Goal: Transaction & Acquisition: Purchase product/service

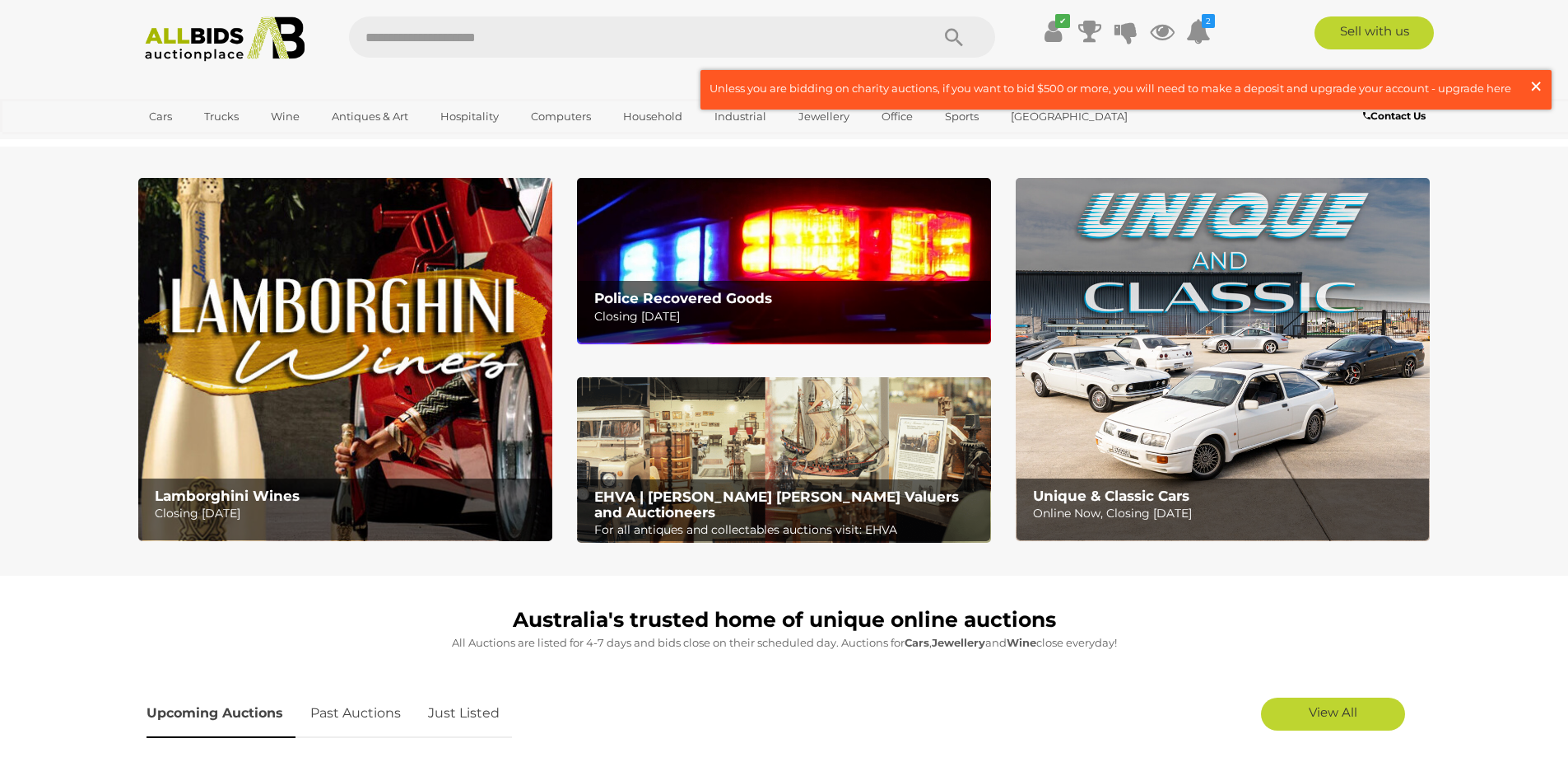
click at [1537, 87] on span "×" at bounding box center [1537, 86] width 15 height 32
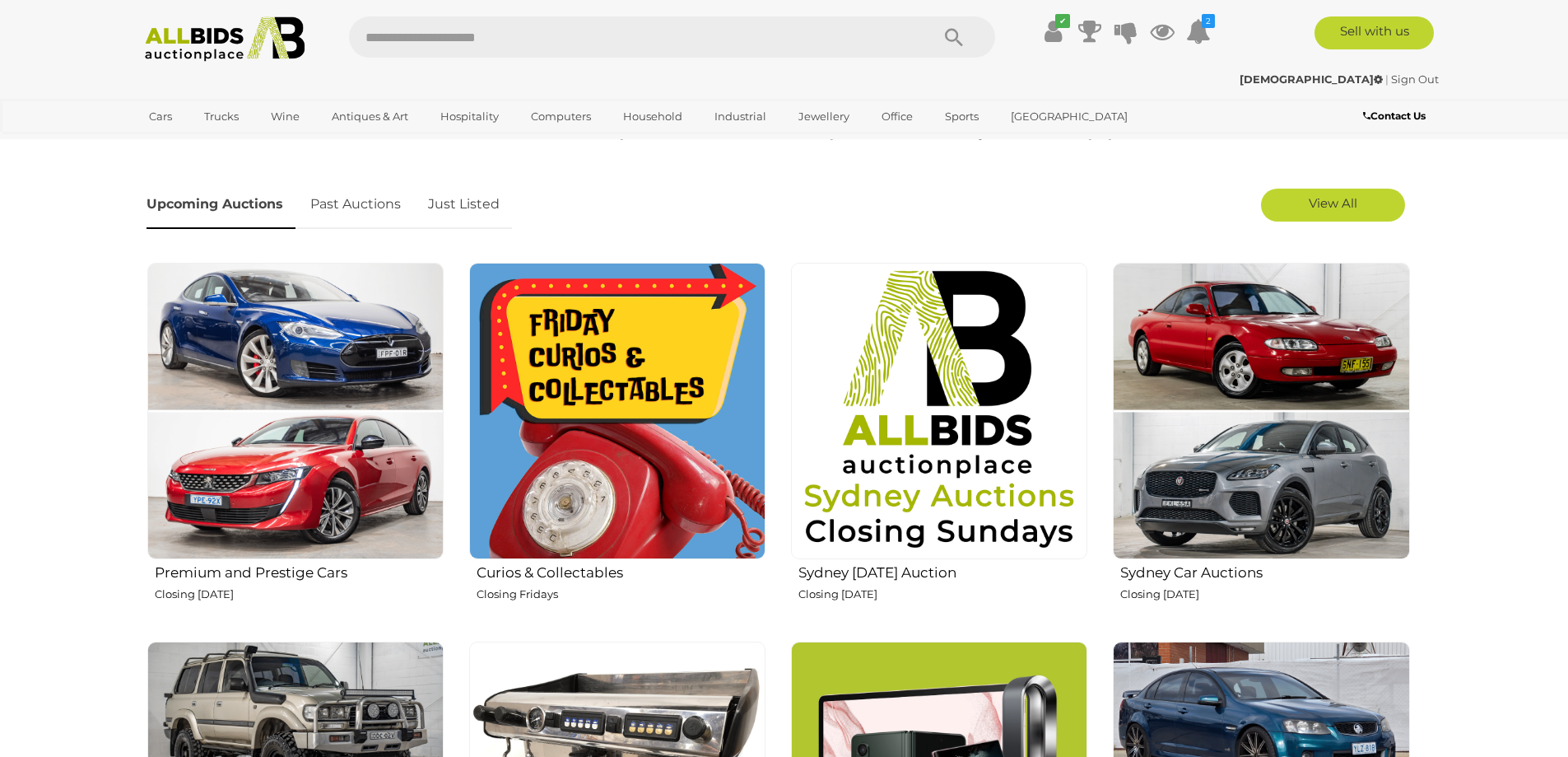
scroll to position [494, 0]
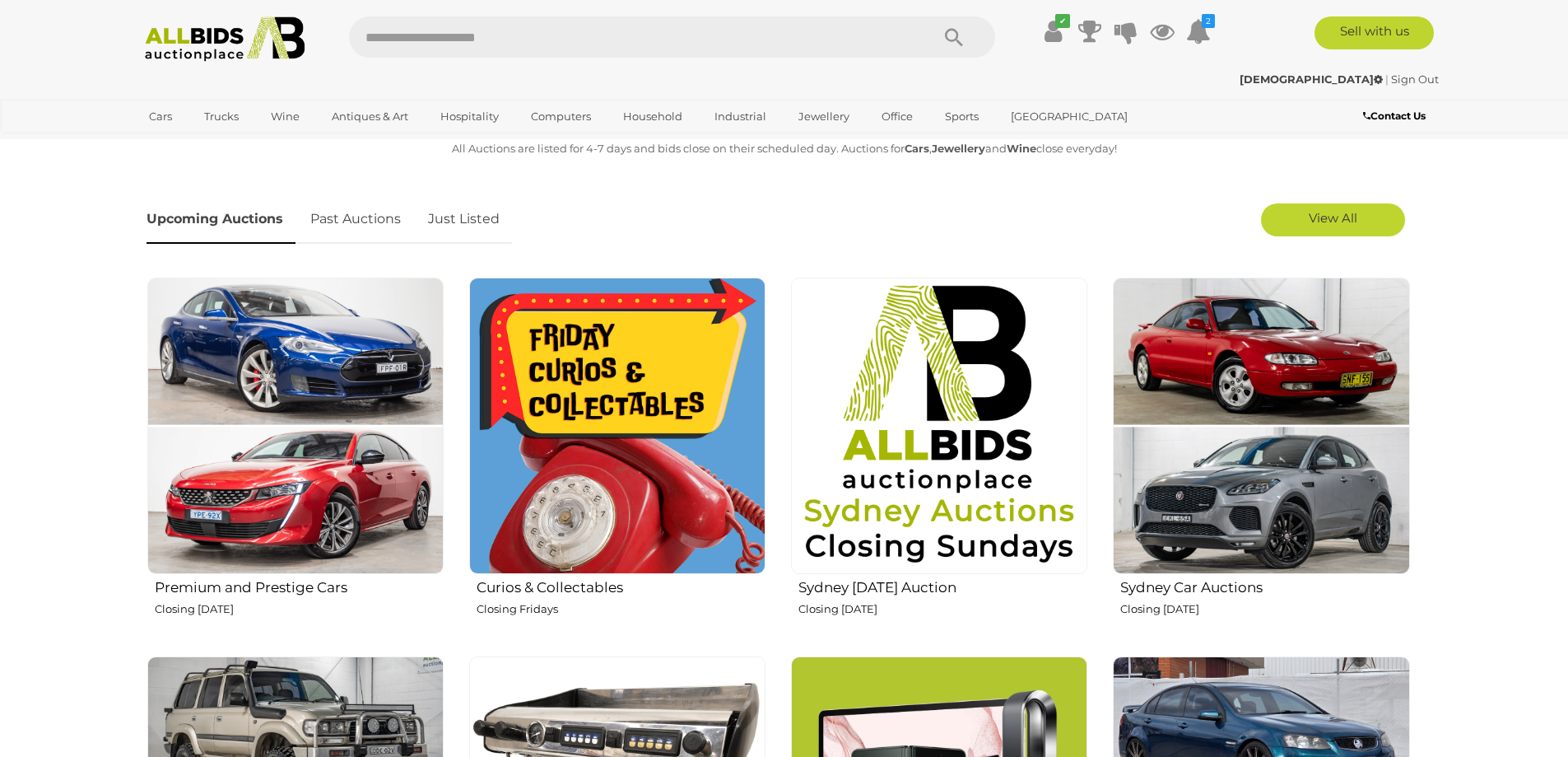
click at [264, 219] on link "Upcoming Auctions" at bounding box center [221, 219] width 149 height 49
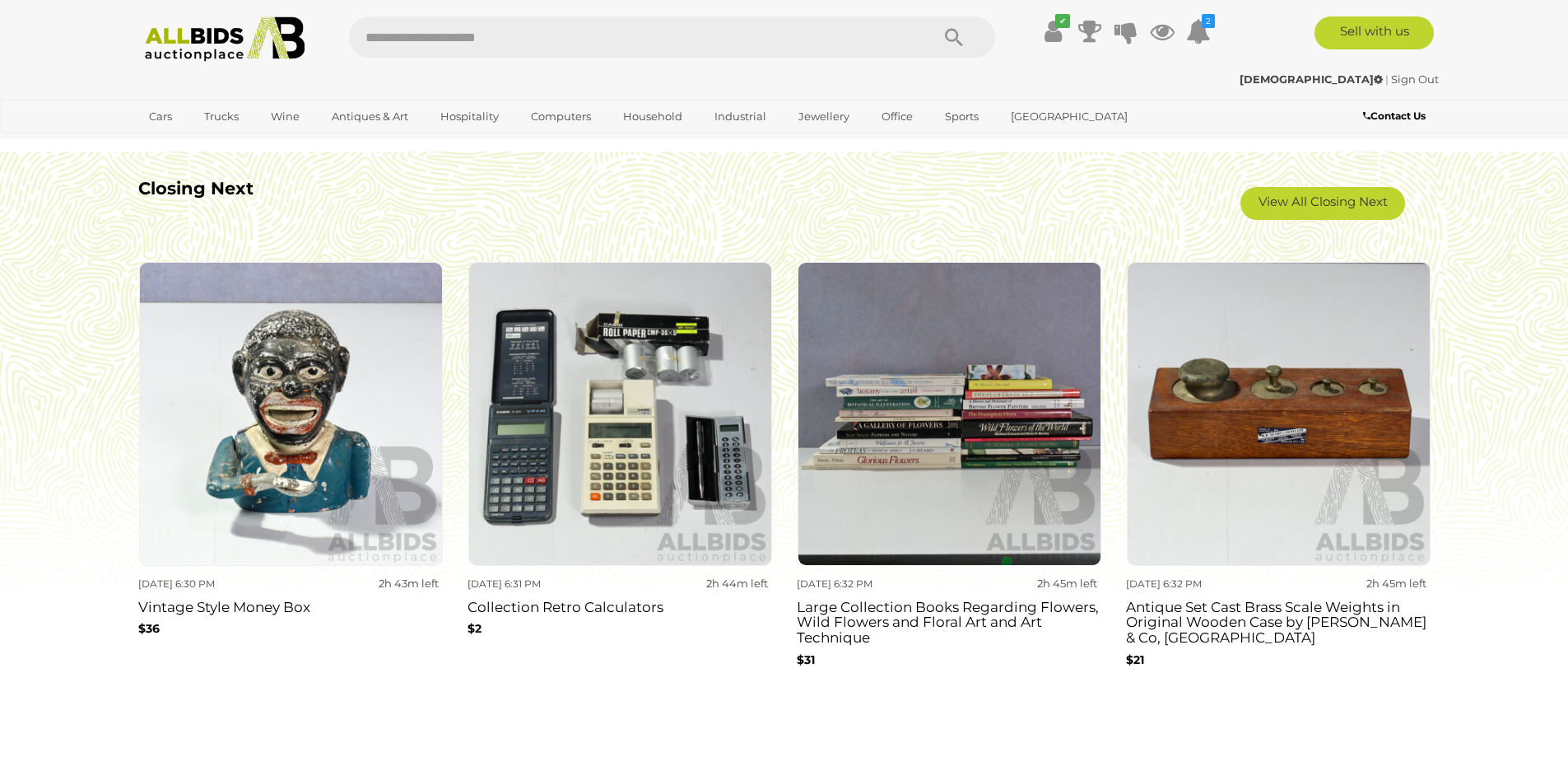
scroll to position [1482, 0]
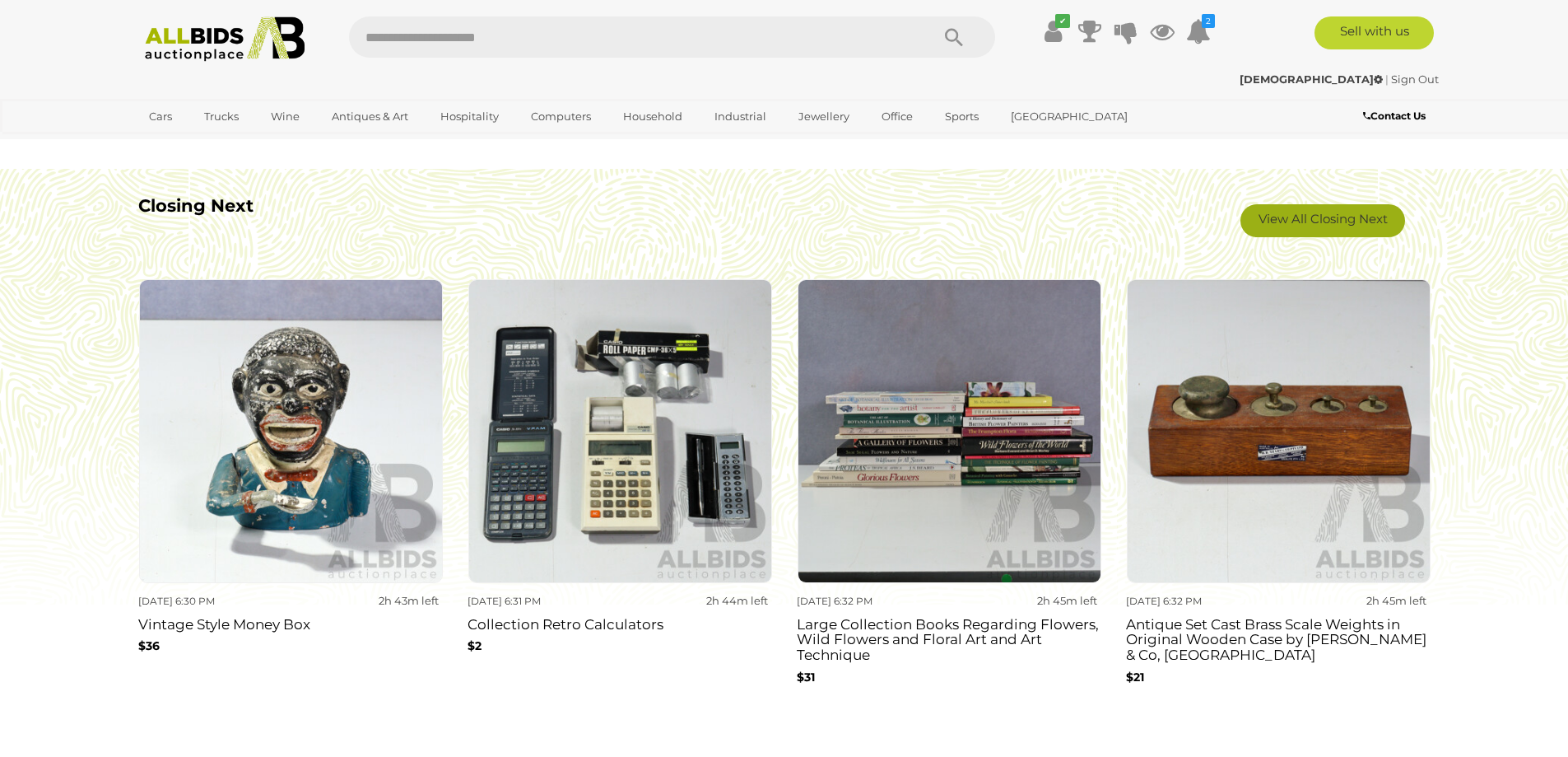
click at [1309, 219] on link "View All Closing Next" at bounding box center [1322, 220] width 165 height 33
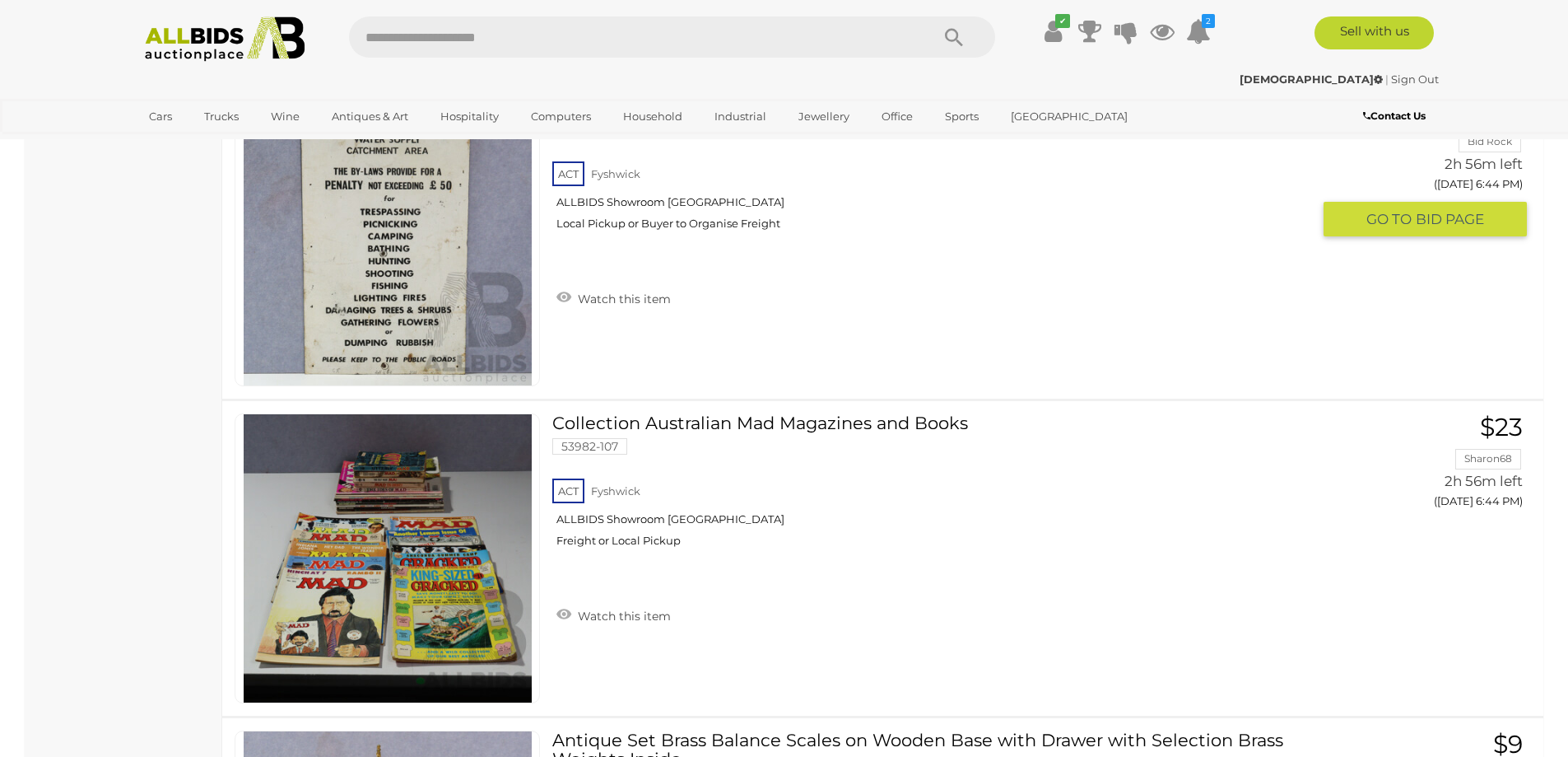
scroll to position [5928, 0]
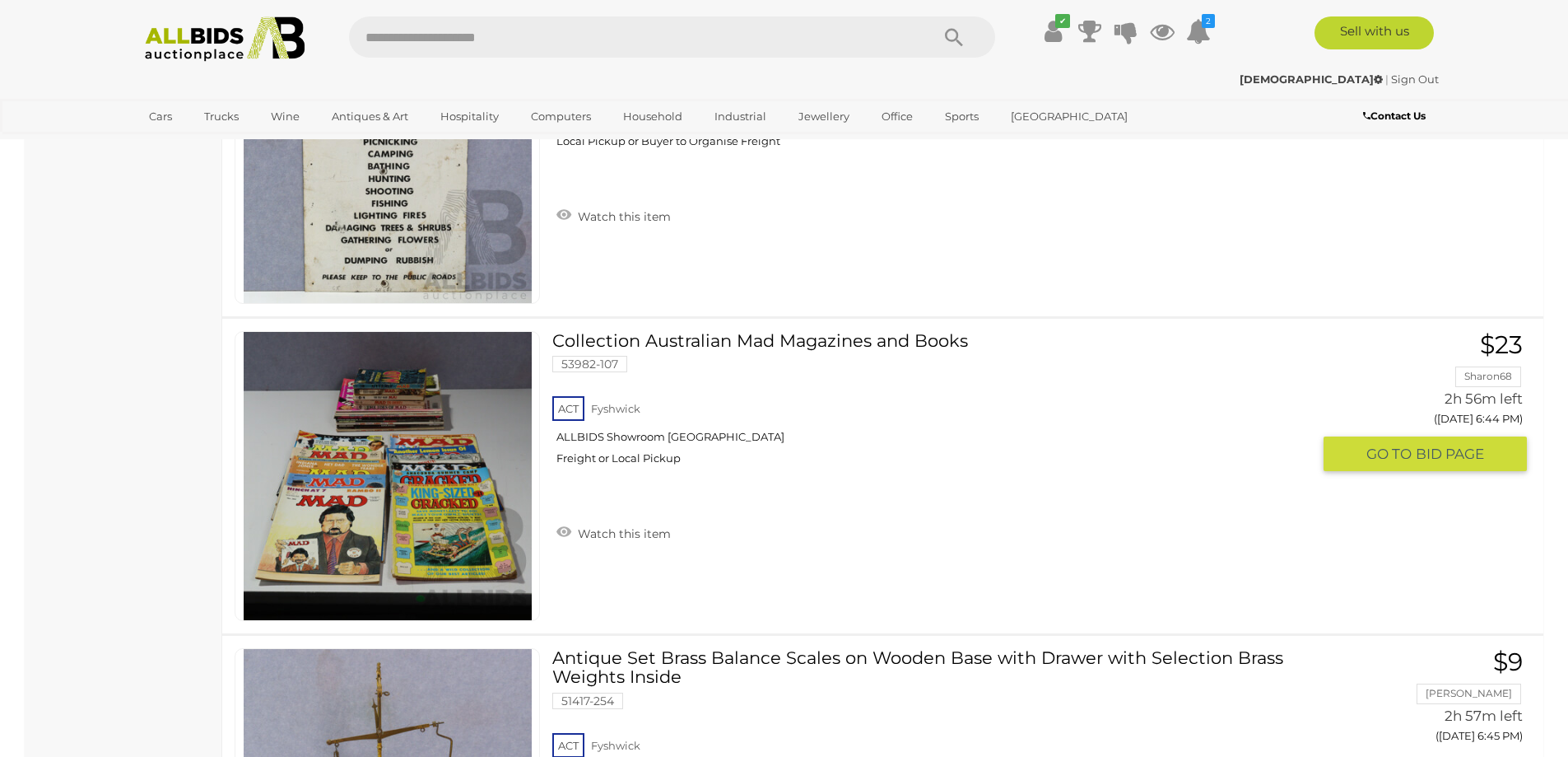
click at [408, 446] on link at bounding box center [387, 475] width 305 height 289
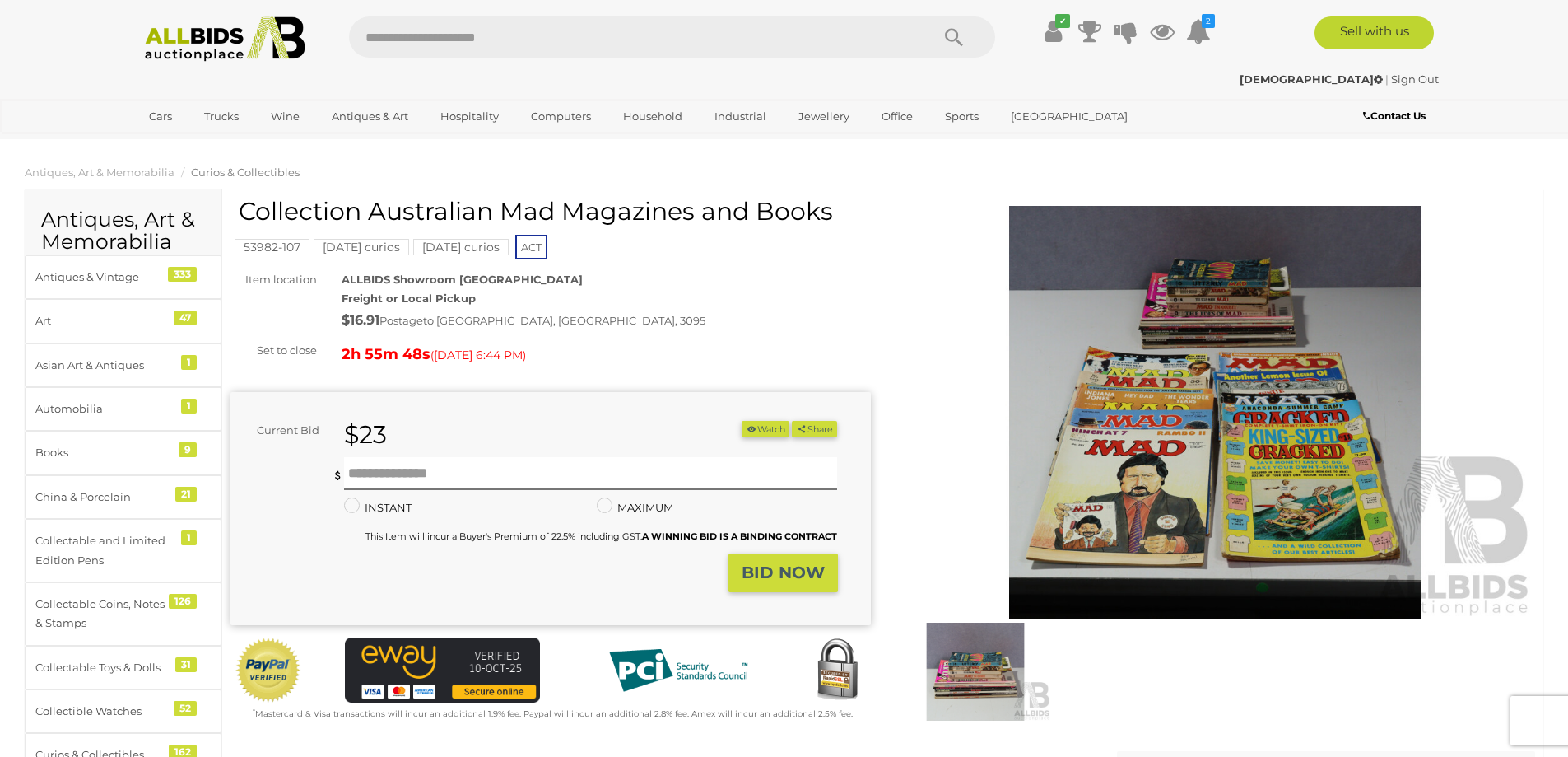
click at [1140, 372] on img at bounding box center [1215, 412] width 641 height 413
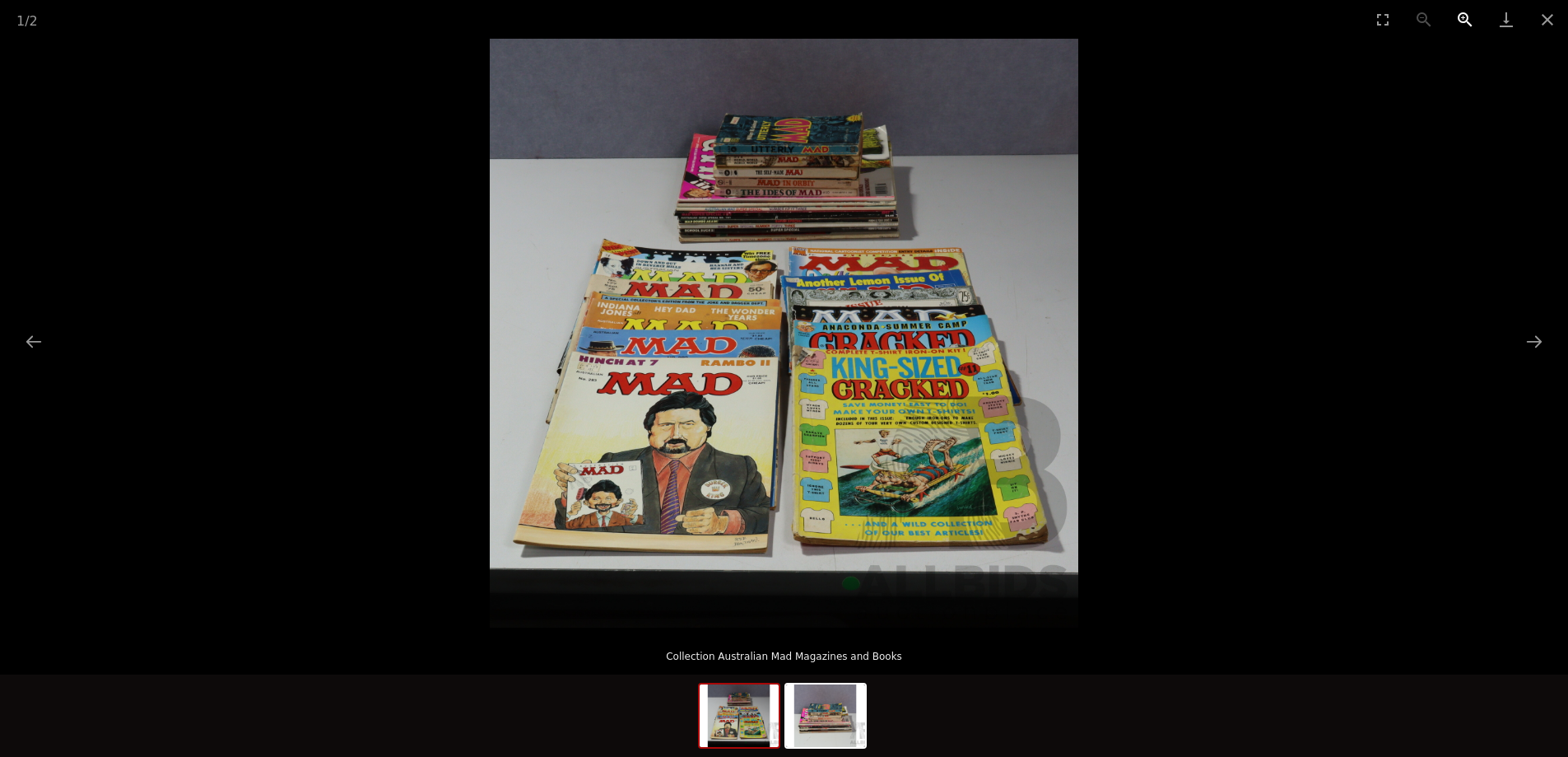
click at [1468, 11] on button "Zoom in" at bounding box center [1465, 19] width 41 height 39
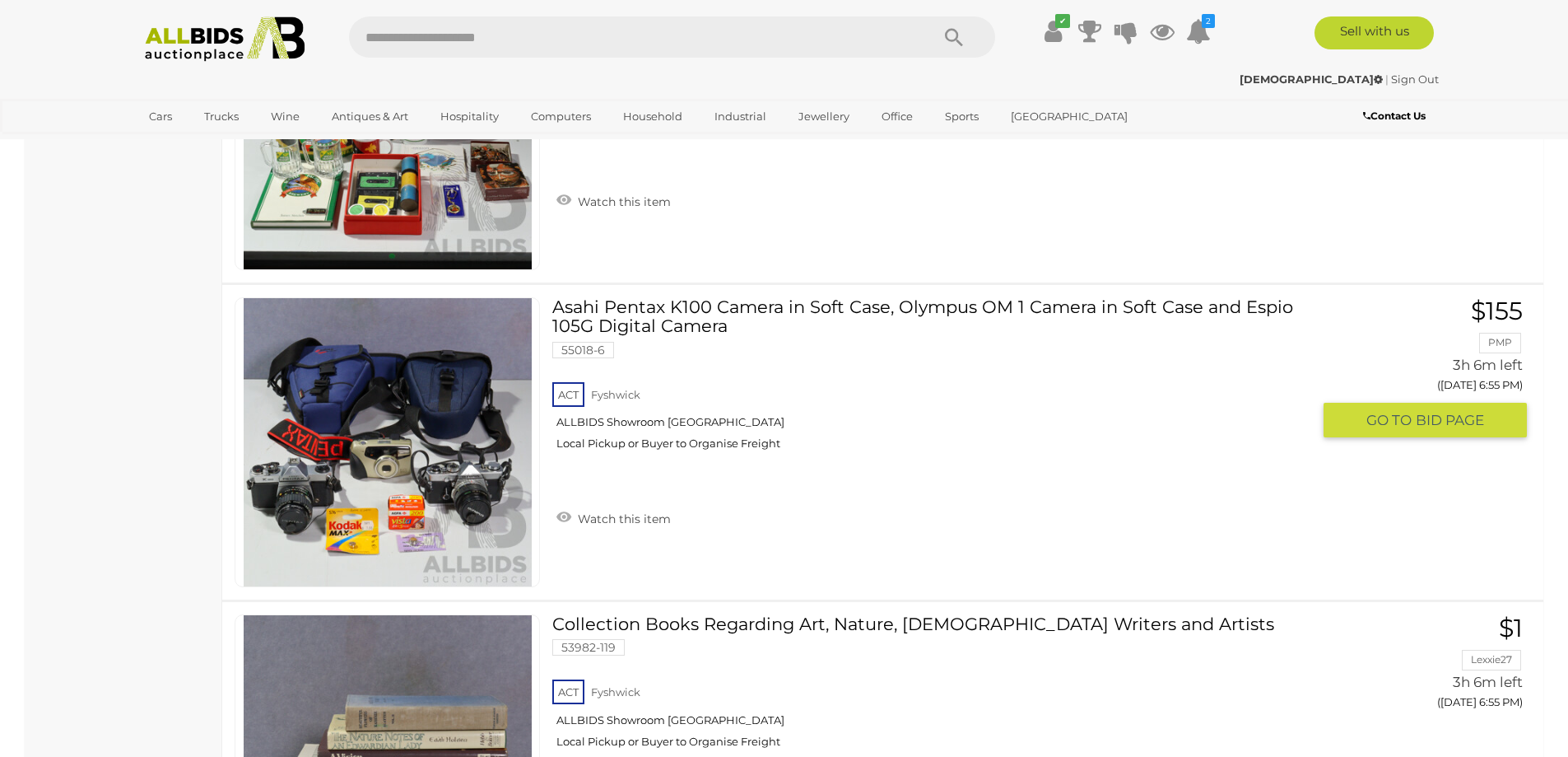
scroll to position [11032, 0]
click at [673, 41] on input "text" at bounding box center [631, 37] width 565 height 41
type input "**"
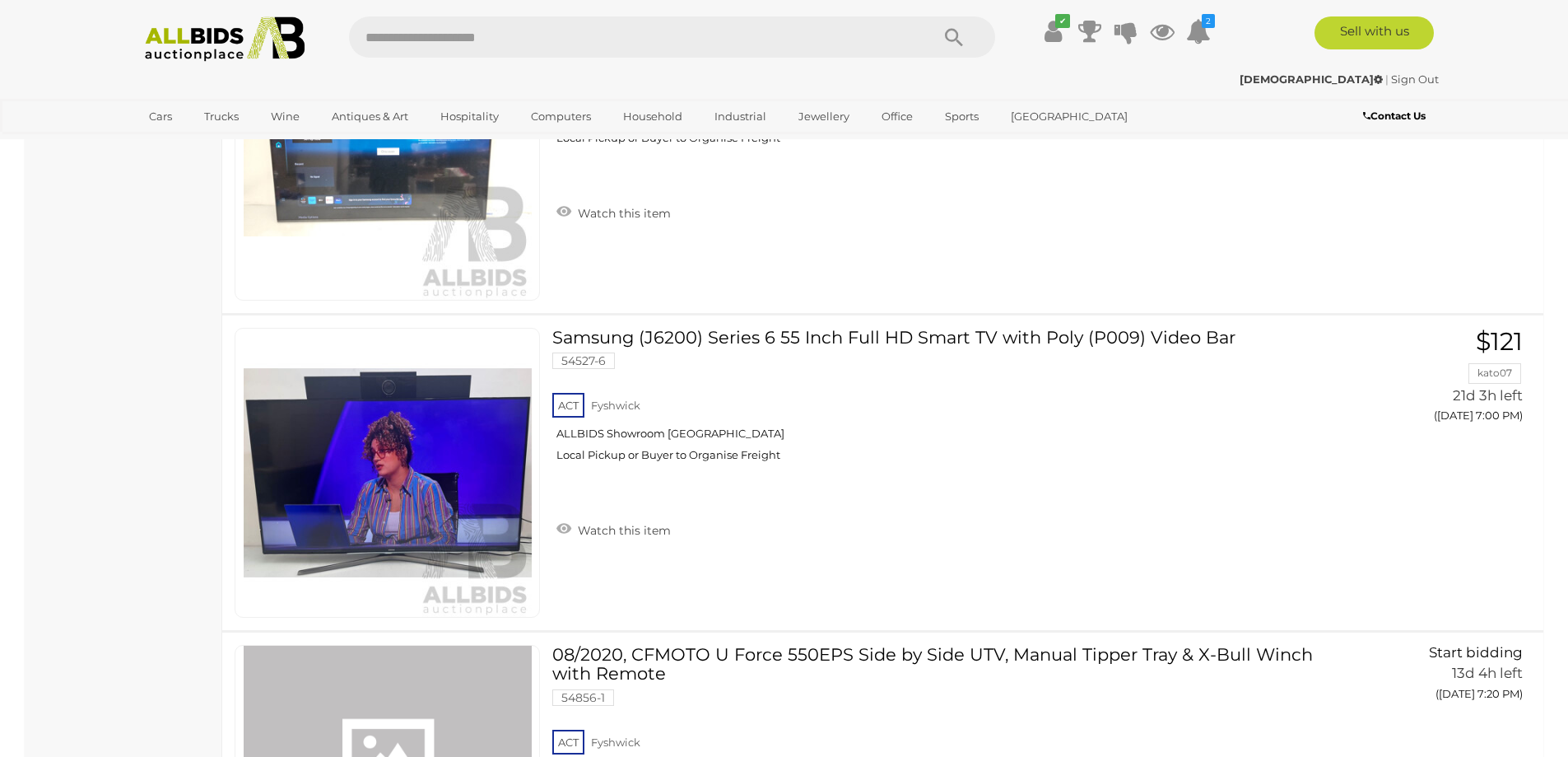
scroll to position [2552, 0]
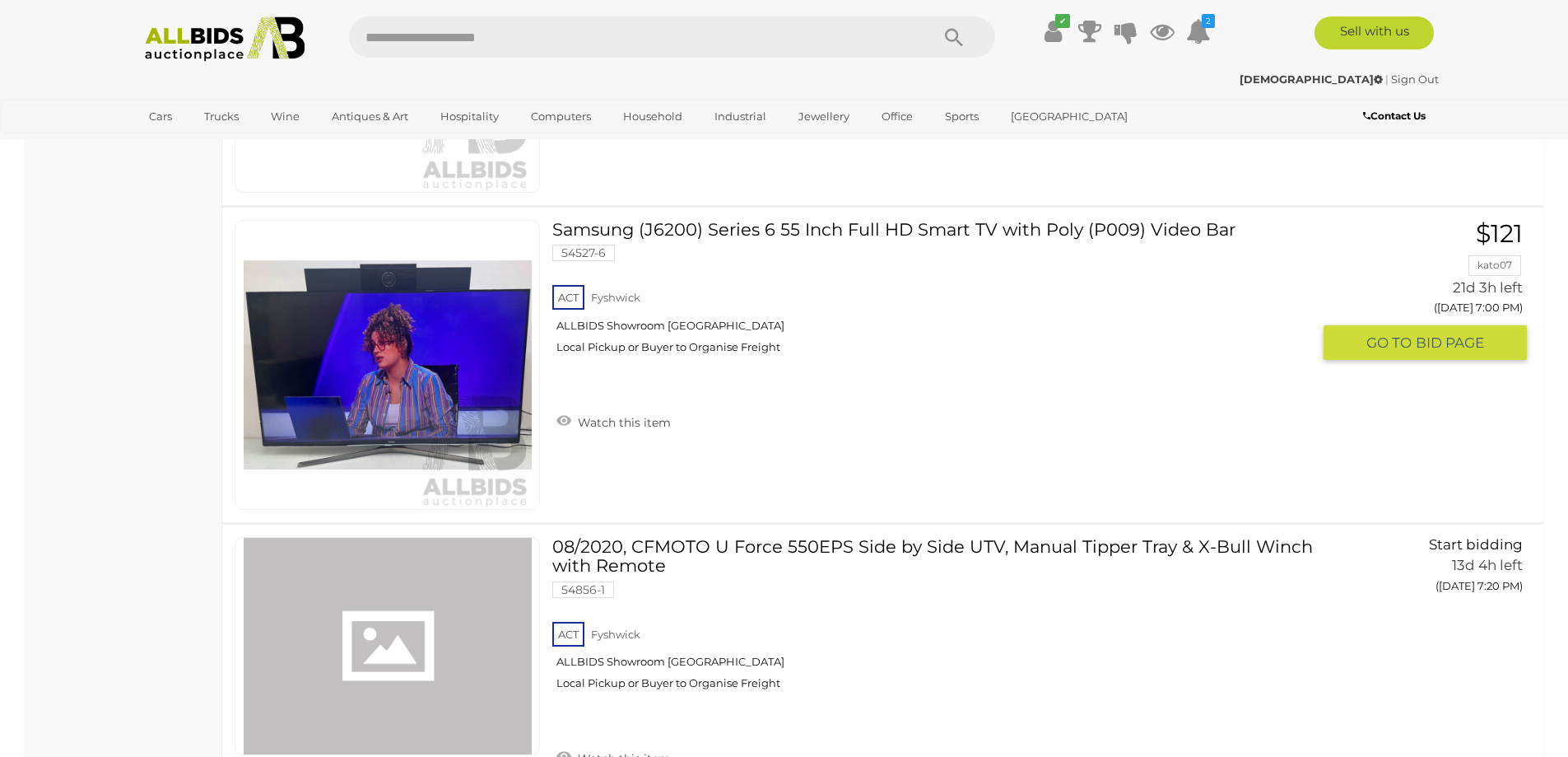
click at [438, 341] on link at bounding box center [387, 364] width 305 height 289
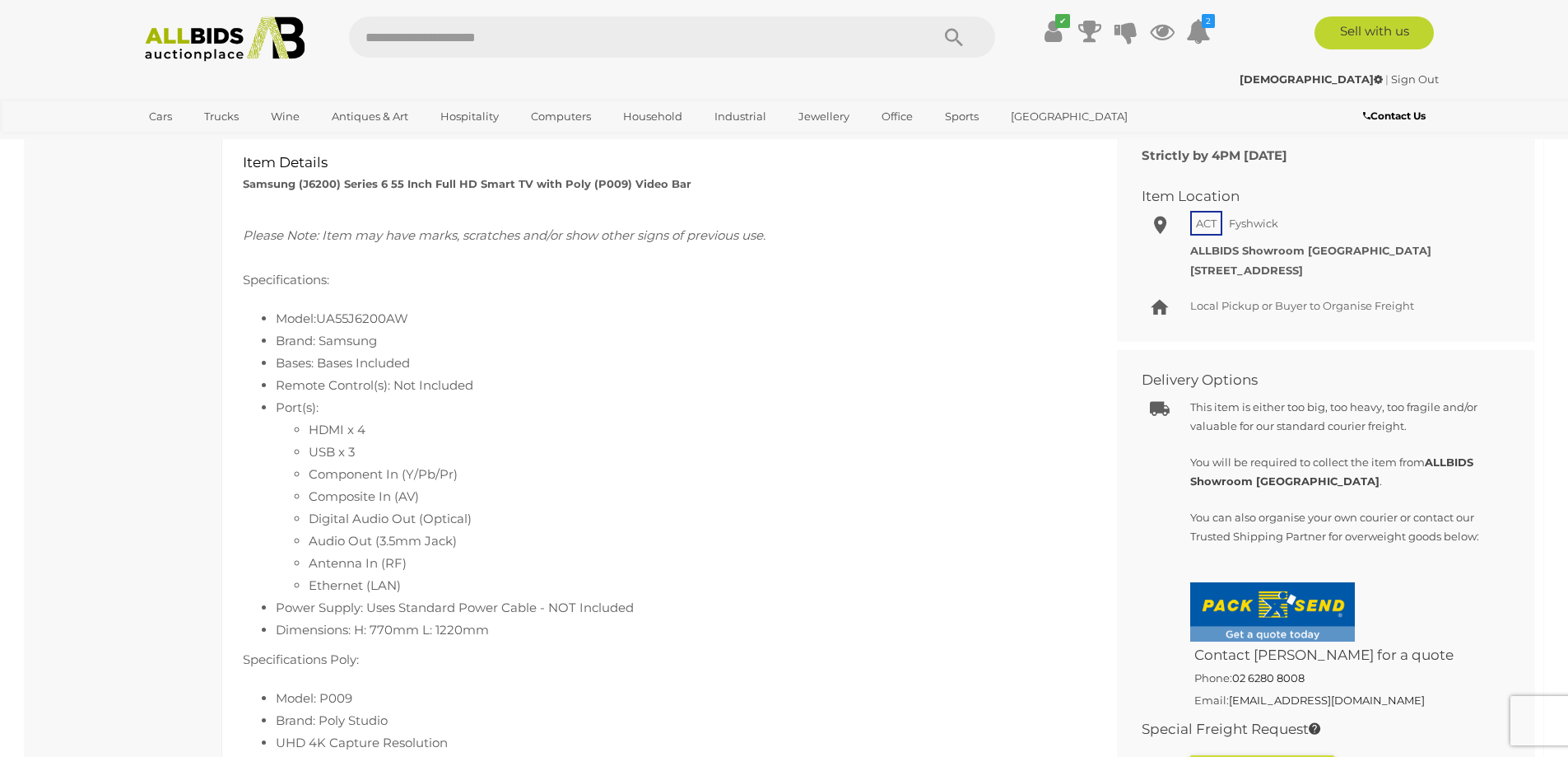
scroll to position [658, 0]
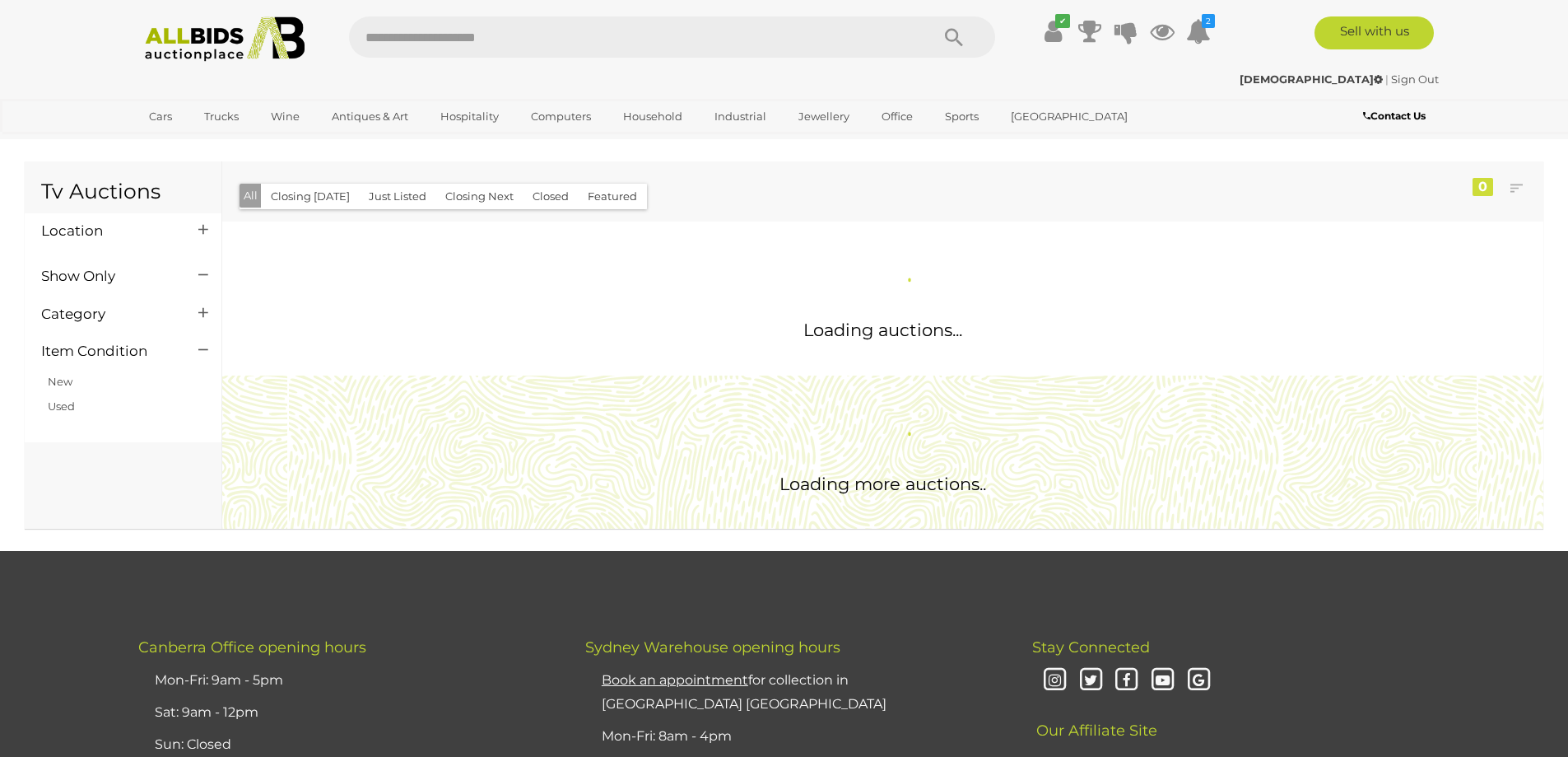
scroll to position [551, 0]
